Goal: Information Seeking & Learning: Learn about a topic

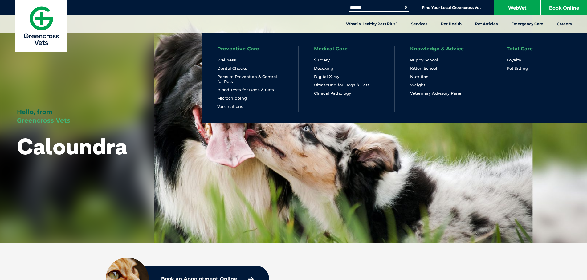
click at [321, 68] on link "Desexing" at bounding box center [323, 68] width 19 height 5
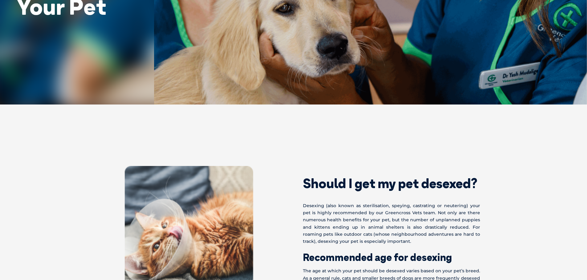
scroll to position [185, 0]
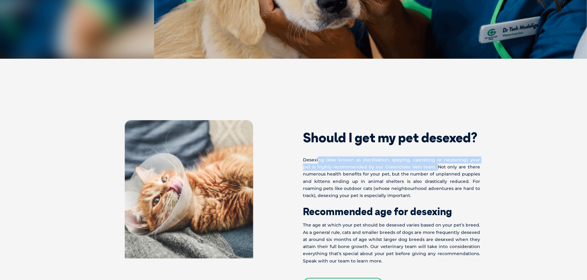
drag, startPoint x: 321, startPoint y: 162, endPoint x: 434, endPoint y: 167, distance: 113.7
click at [434, 167] on p "Desexing (also known as sterilisation, speying, castrating or neutering) your p…" at bounding box center [391, 178] width 177 height 43
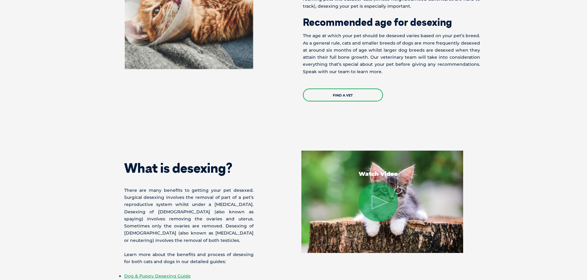
scroll to position [339, 0]
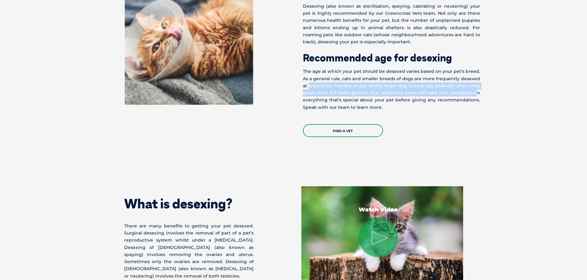
drag, startPoint x: 308, startPoint y: 84, endPoint x: 476, endPoint y: 90, distance: 167.9
click at [476, 90] on p "The age at which your pet should be desexed varies based on your pet’s breed. A…" at bounding box center [391, 89] width 177 height 43
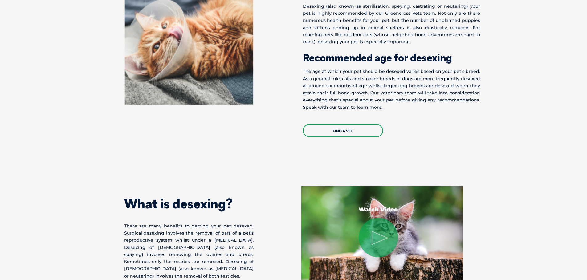
click at [356, 99] on p "The age at which your pet should be desexed varies based on your pet’s breed. A…" at bounding box center [391, 89] width 177 height 43
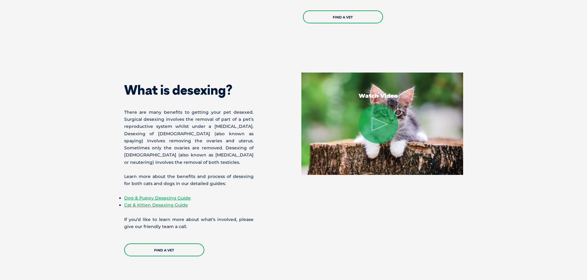
scroll to position [462, 0]
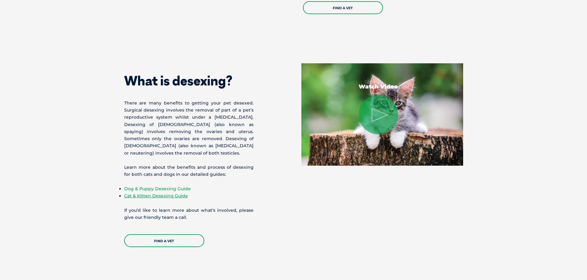
click at [150, 189] on link "Dog & Puppy Desexing Guide" at bounding box center [157, 189] width 67 height 6
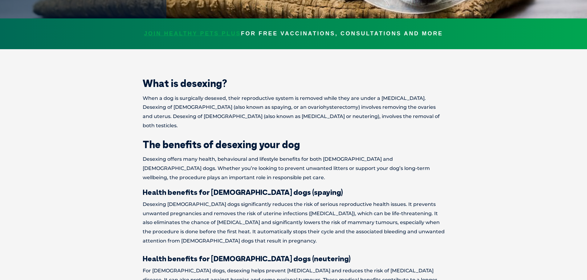
scroll to position [92, 0]
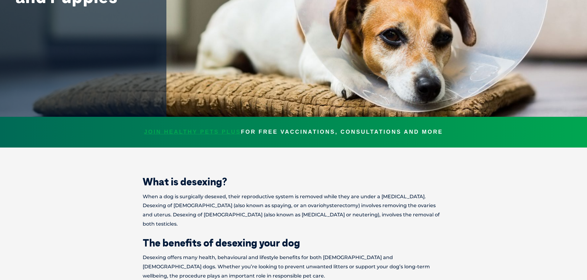
click at [224, 133] on span "JOIN HEALTHY PETS PLUS" at bounding box center [192, 132] width 97 height 9
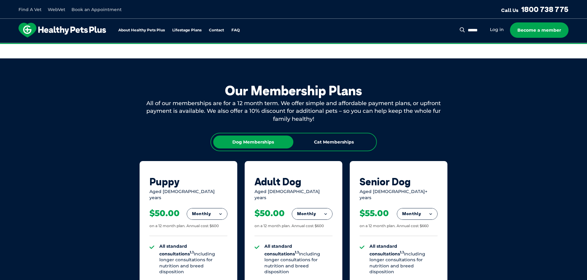
scroll to position [339, 0]
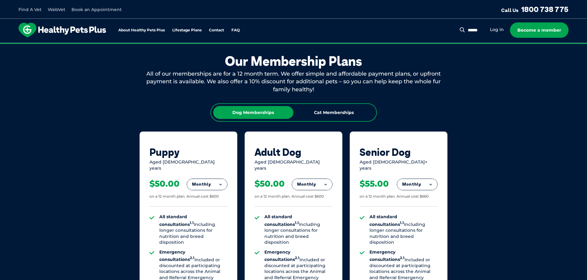
click at [200, 182] on button "Monthly" at bounding box center [207, 184] width 40 height 11
click at [310, 160] on div "Aged 1-8 years" at bounding box center [293, 165] width 78 height 12
click at [322, 181] on button "Monthly" at bounding box center [312, 184] width 40 height 11
click at [310, 199] on li "Fortnightly" at bounding box center [312, 197] width 40 height 15
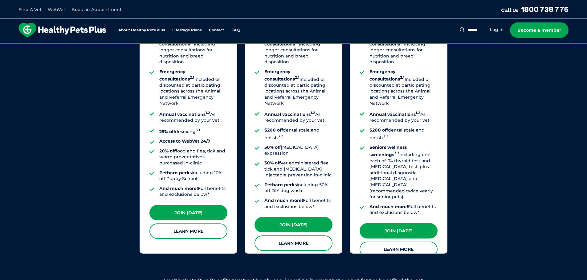
scroll to position [523, 0]
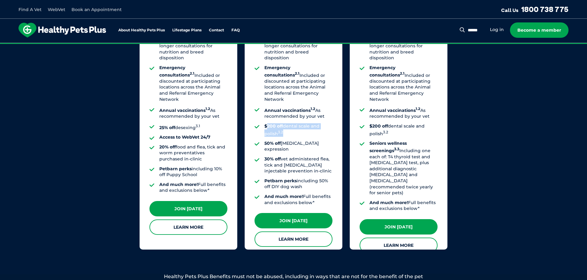
drag, startPoint x: 285, startPoint y: 119, endPoint x: 265, endPoint y: 104, distance: 25.6
click at [265, 104] on ul "All standard consultations 1.1 Including longer consultations for nutrition and…" at bounding box center [293, 118] width 78 height 176
drag, startPoint x: 262, startPoint y: 89, endPoint x: 312, endPoint y: 104, distance: 51.4
click at [312, 103] on ul "All standard consultations 1.1 Including longer consultations for nutrition and…" at bounding box center [293, 118] width 78 height 176
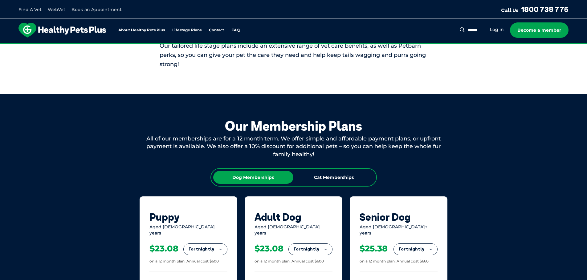
scroll to position [369, 0]
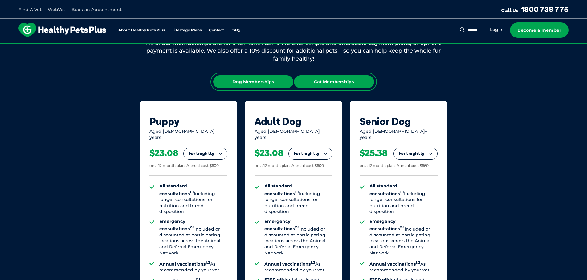
click at [322, 86] on div "Cat Memberships" at bounding box center [334, 81] width 80 height 13
click at [264, 82] on div "Dog Memberships" at bounding box center [253, 81] width 80 height 13
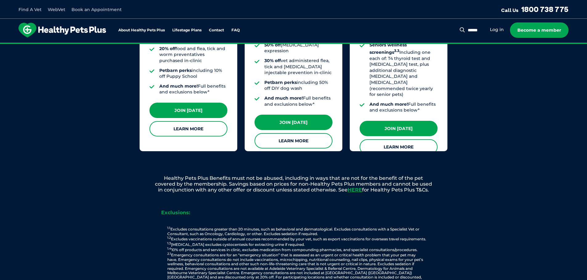
scroll to position [708, 0]
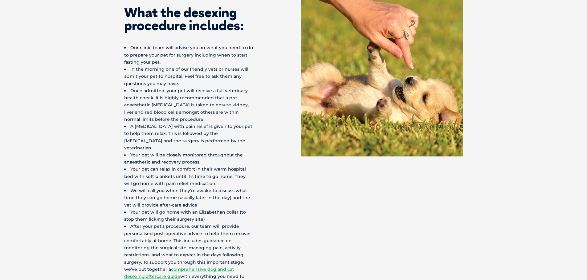
scroll to position [1478, 0]
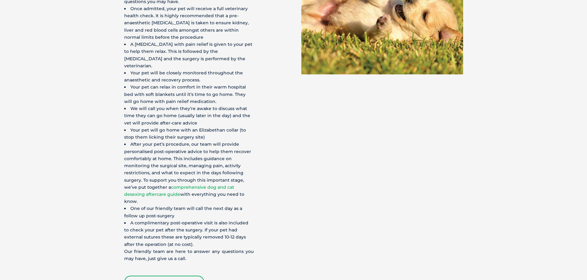
click at [233, 185] on link "comprehensive dog and cat desexing aftercare guide" at bounding box center [179, 191] width 110 height 13
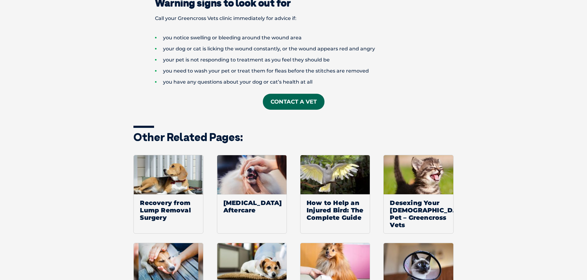
scroll to position [985, 0]
